Goal: Task Accomplishment & Management: Use online tool/utility

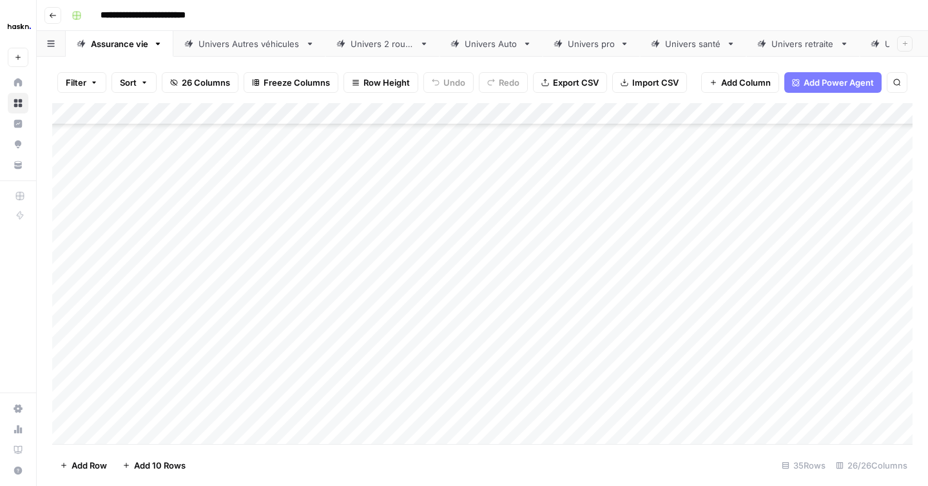
drag, startPoint x: 757, startPoint y: 225, endPoint x: 757, endPoint y: 485, distance: 260.3
click at [757, 485] on div "Filter Sort 26 Columns Freeze Columns Row Height Undo Redo Export CSV Import CS…" at bounding box center [482, 271] width 891 height 429
click at [871, 44] on icon at bounding box center [875, 43] width 8 height 8
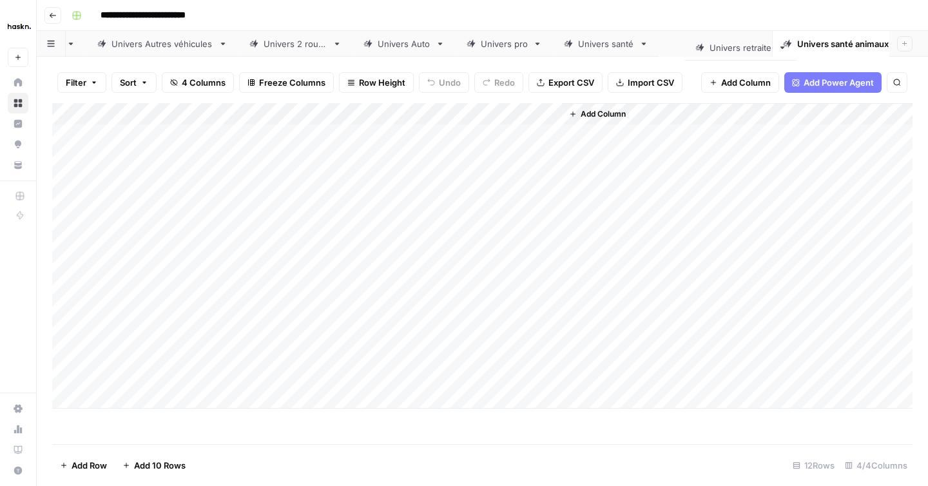
drag, startPoint x: 815, startPoint y: 44, endPoint x: 750, endPoint y: 45, distance: 65.1
click at [750, 45] on div "Assurance vie Univers Autres véhicules Univers 2 roues Univers Auto Univers pro…" at bounding box center [482, 44] width 891 height 26
click at [822, 41] on div "Univers emprunteur" at bounding box center [827, 43] width 82 height 13
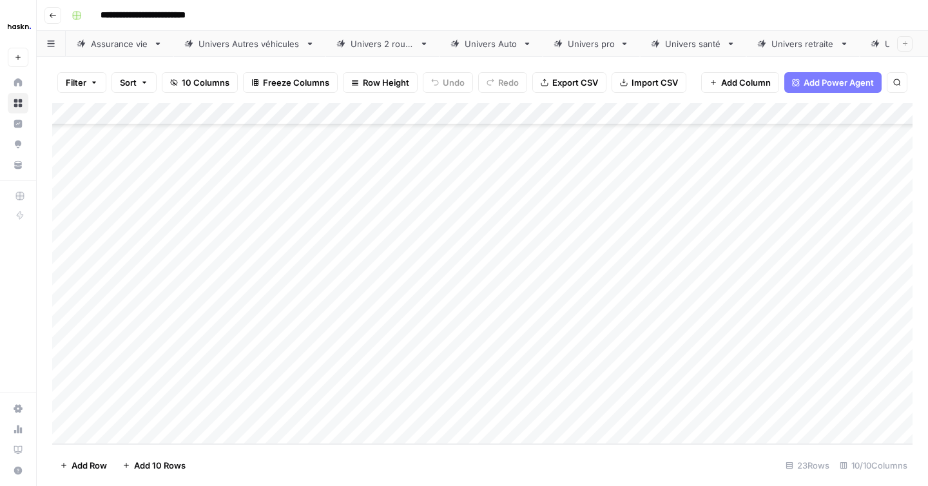
drag, startPoint x: 828, startPoint y: 254, endPoint x: 828, endPoint y: 485, distance: 231.3
click at [828, 485] on div "Filter Sort 10 Columns Freeze Columns Row Height Undo Redo Export CSV Import CS…" at bounding box center [482, 271] width 891 height 429
click at [193, 430] on div "Add Column" at bounding box center [482, 273] width 860 height 341
click at [191, 436] on div "Add Column" at bounding box center [482, 273] width 860 height 341
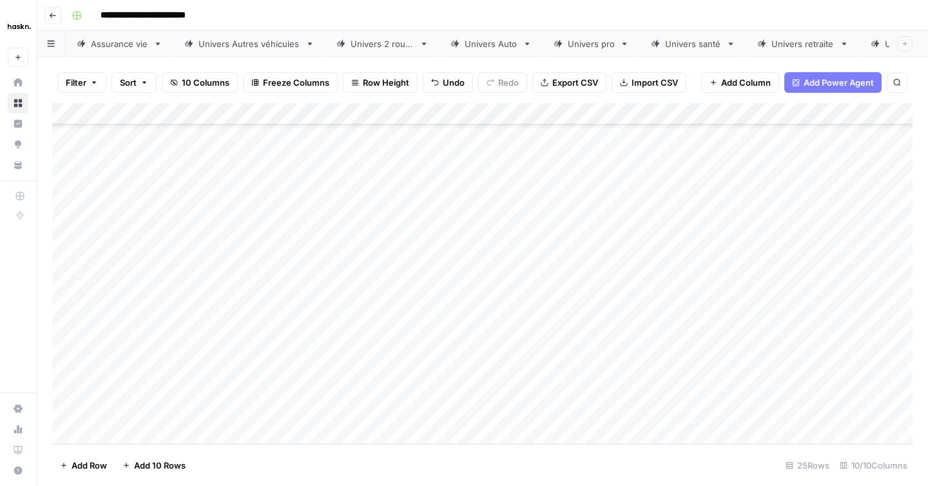
click at [191, 436] on div "Add Column" at bounding box center [482, 273] width 860 height 341
click at [187, 323] on div "Add Column" at bounding box center [482, 273] width 860 height 341
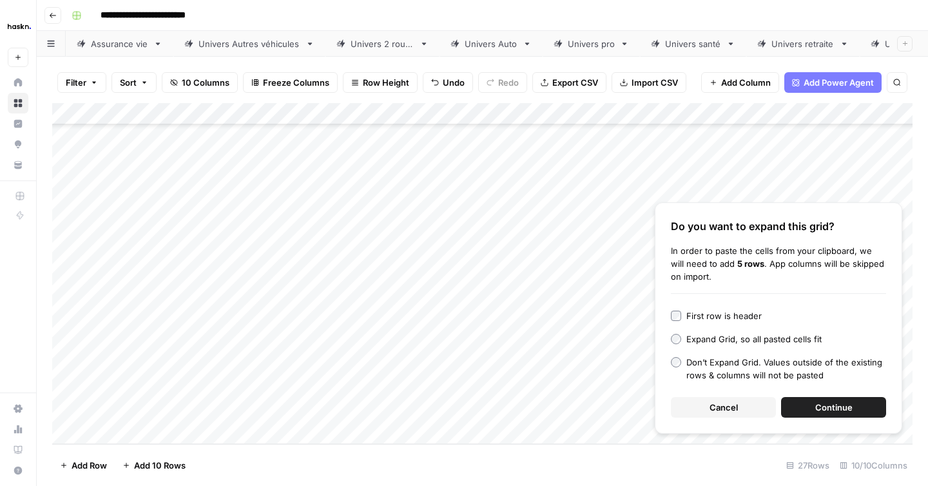
click at [818, 400] on button "Continue" at bounding box center [833, 407] width 105 height 21
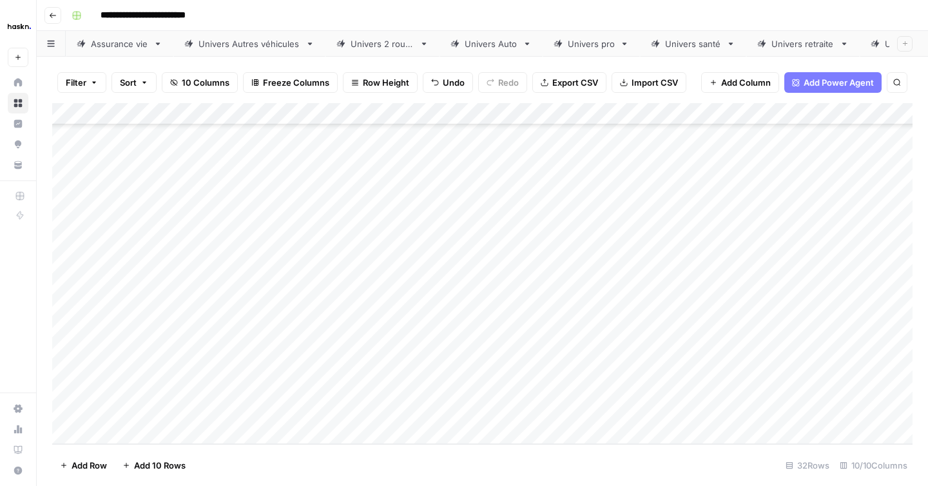
click at [724, 213] on div "Add Column" at bounding box center [482, 273] width 860 height 341
click at [750, 236] on div "Add Column" at bounding box center [482, 273] width 860 height 341
click at [744, 253] on div "Add Column" at bounding box center [482, 273] width 860 height 341
click at [739, 275] on div "Add Column" at bounding box center [482, 273] width 860 height 341
click at [739, 303] on div "Add Column" at bounding box center [482, 273] width 860 height 341
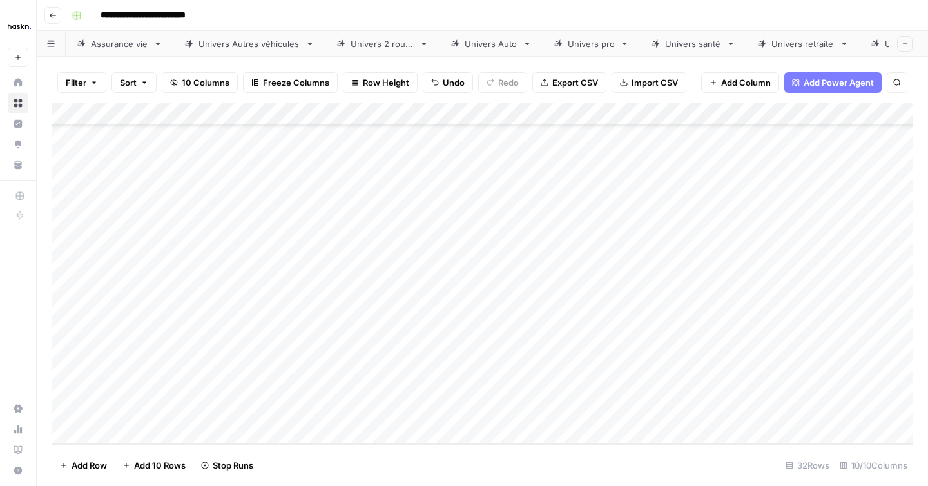
click at [738, 329] on div "Add Column" at bounding box center [482, 273] width 860 height 341
click at [737, 342] on div "Add Column" at bounding box center [482, 273] width 860 height 341
click at [733, 366] on div "Add Column" at bounding box center [482, 273] width 860 height 341
click at [733, 379] on div "Add Column" at bounding box center [482, 273] width 860 height 341
click at [733, 407] on div "Add Column" at bounding box center [482, 273] width 860 height 341
